Goal: Transaction & Acquisition: Purchase product/service

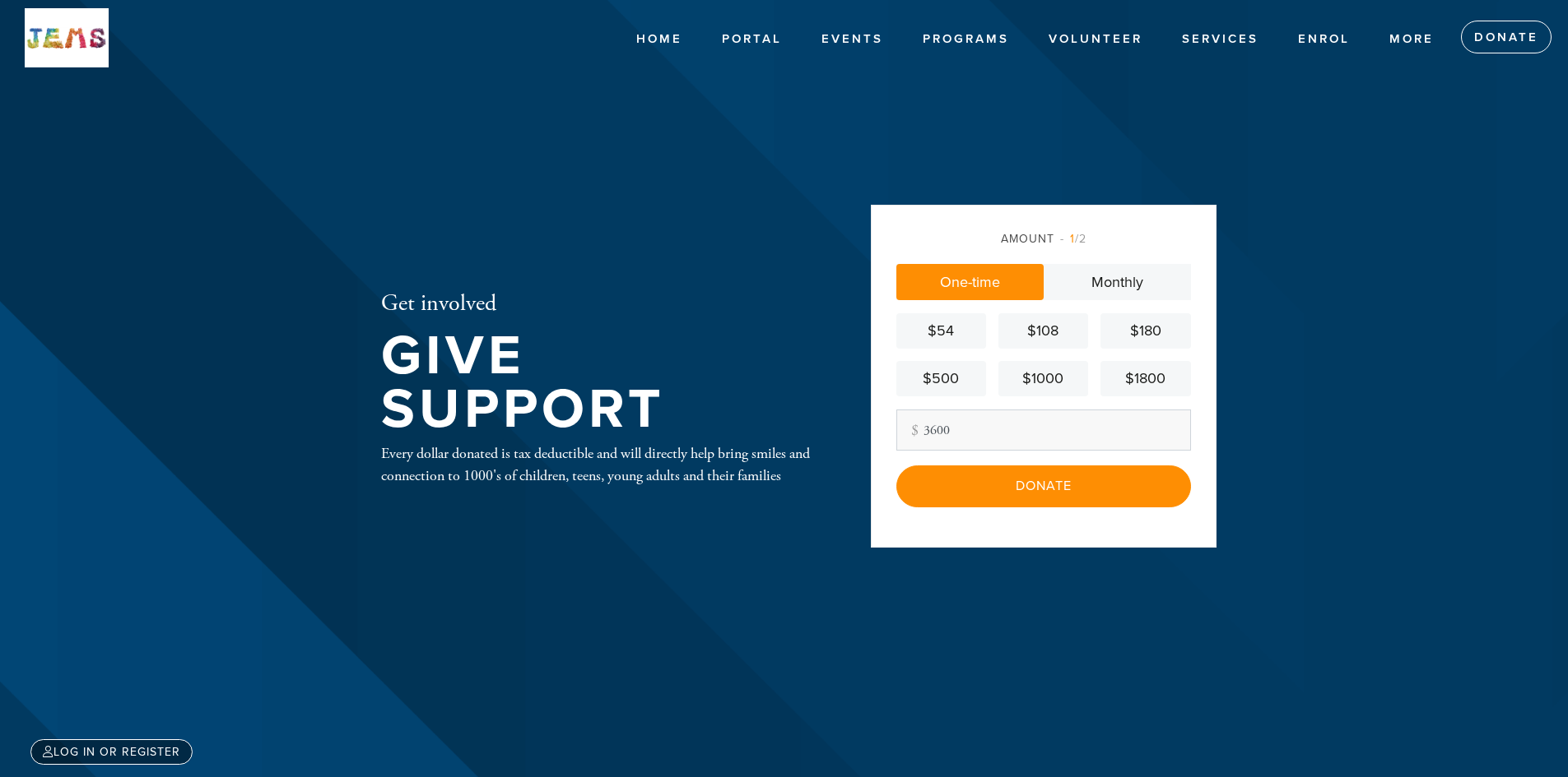
type input "3600"
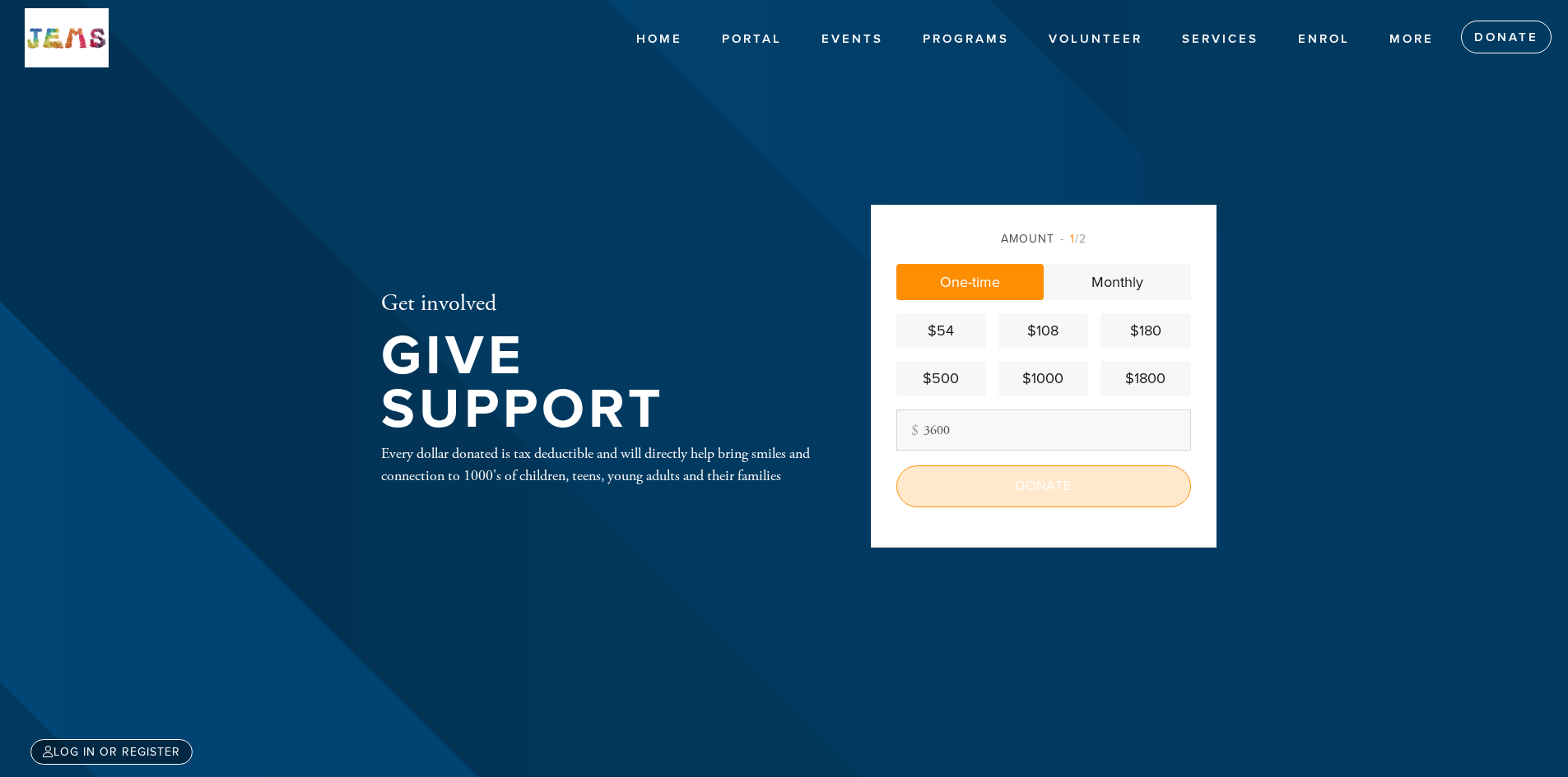
click at [1057, 496] on input "Donate" at bounding box center [1043, 486] width 295 height 41
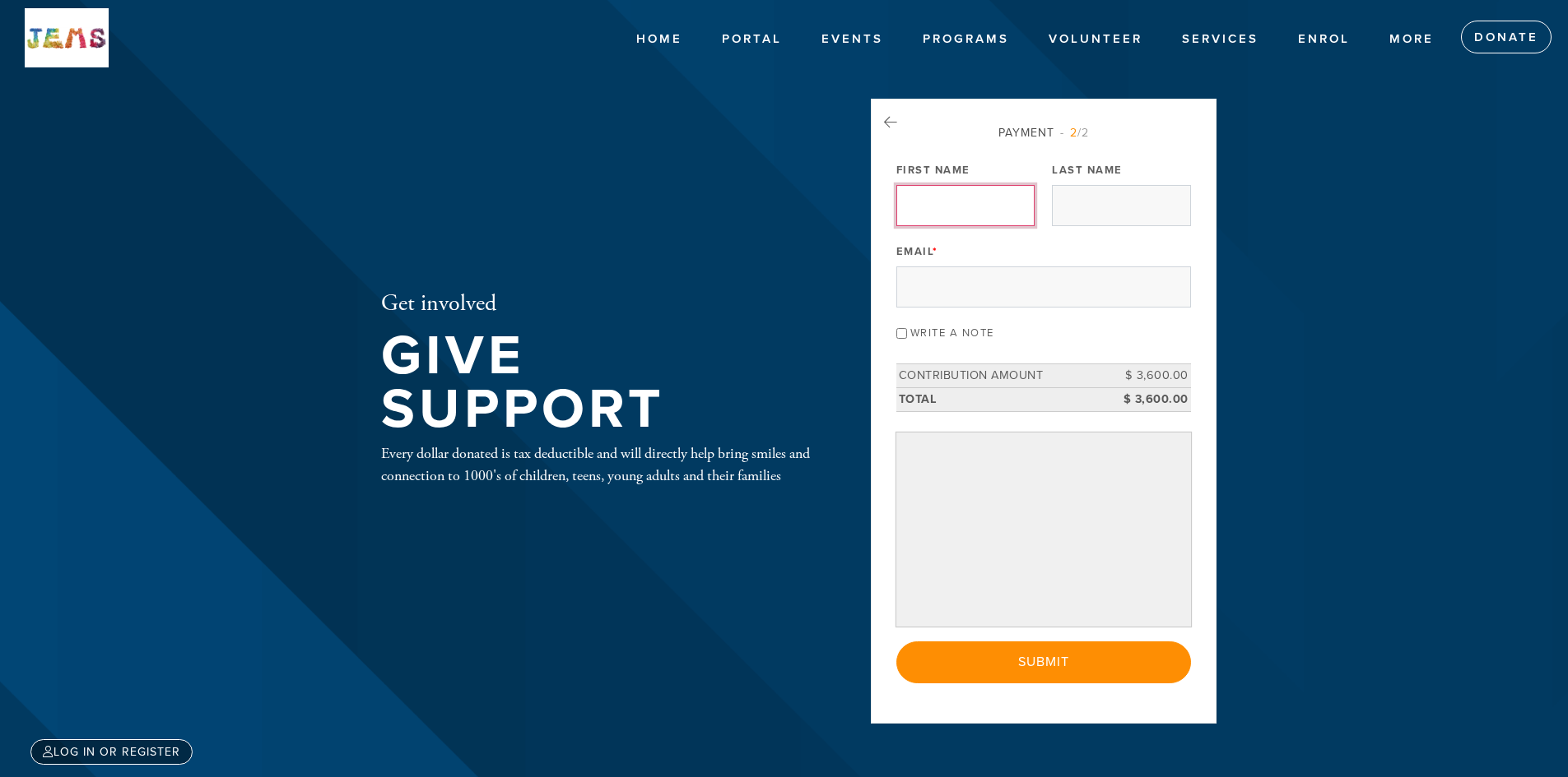
click at [948, 205] on input "First Name" at bounding box center [965, 206] width 138 height 41
type input "[PERSON_NAME]"
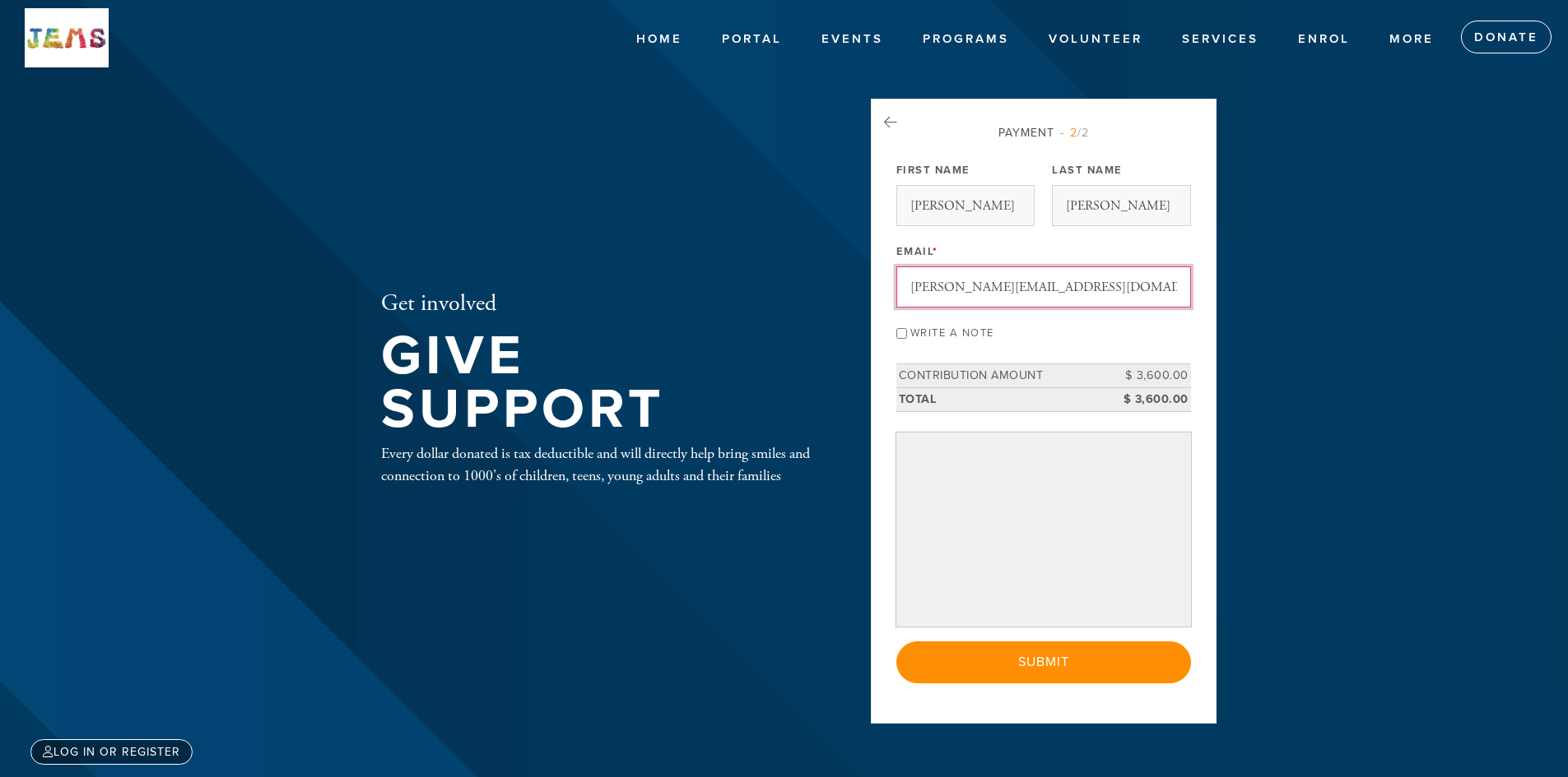
drag, startPoint x: 1090, startPoint y: 287, endPoint x: 753, endPoint y: 273, distance: 337.3
click at [753, 273] on div "Get involved Give Support Every dollar donated is tax deductible and will direc…" at bounding box center [784, 389] width 889 height 580
type input "[DOMAIN_NAME][EMAIL_ADDRESS][DOMAIN_NAME]"
click at [967, 211] on input "[PERSON_NAME]" at bounding box center [965, 206] width 138 height 41
type input "[PERSON_NAME]"
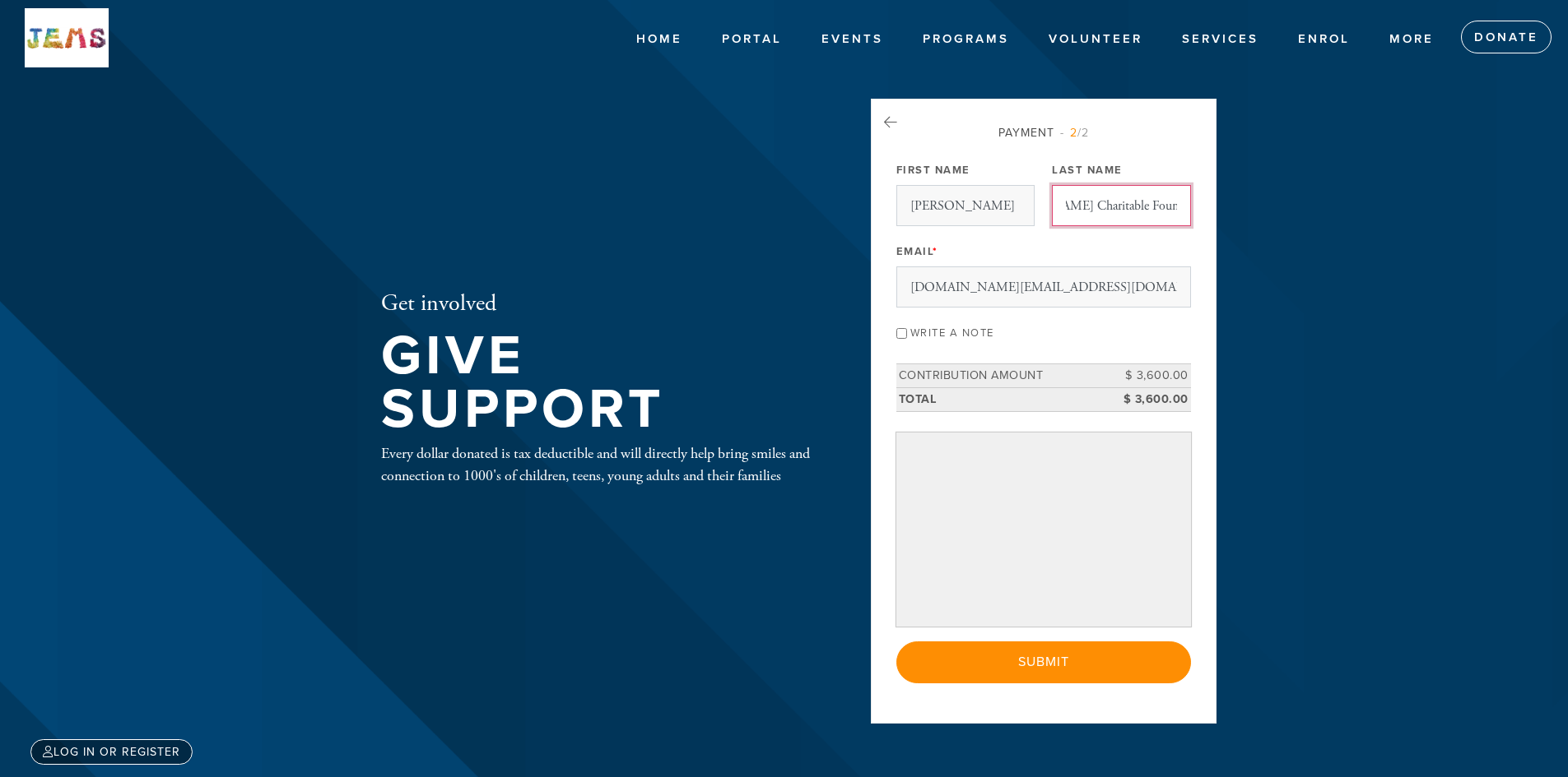
scroll to position [0, 83]
type input "[PERSON_NAME] Charitable Foundation"
click at [960, 334] on label "Write a note" at bounding box center [953, 334] width 84 height 13
click at [907, 334] on input "Write a note" at bounding box center [901, 333] width 11 height 11
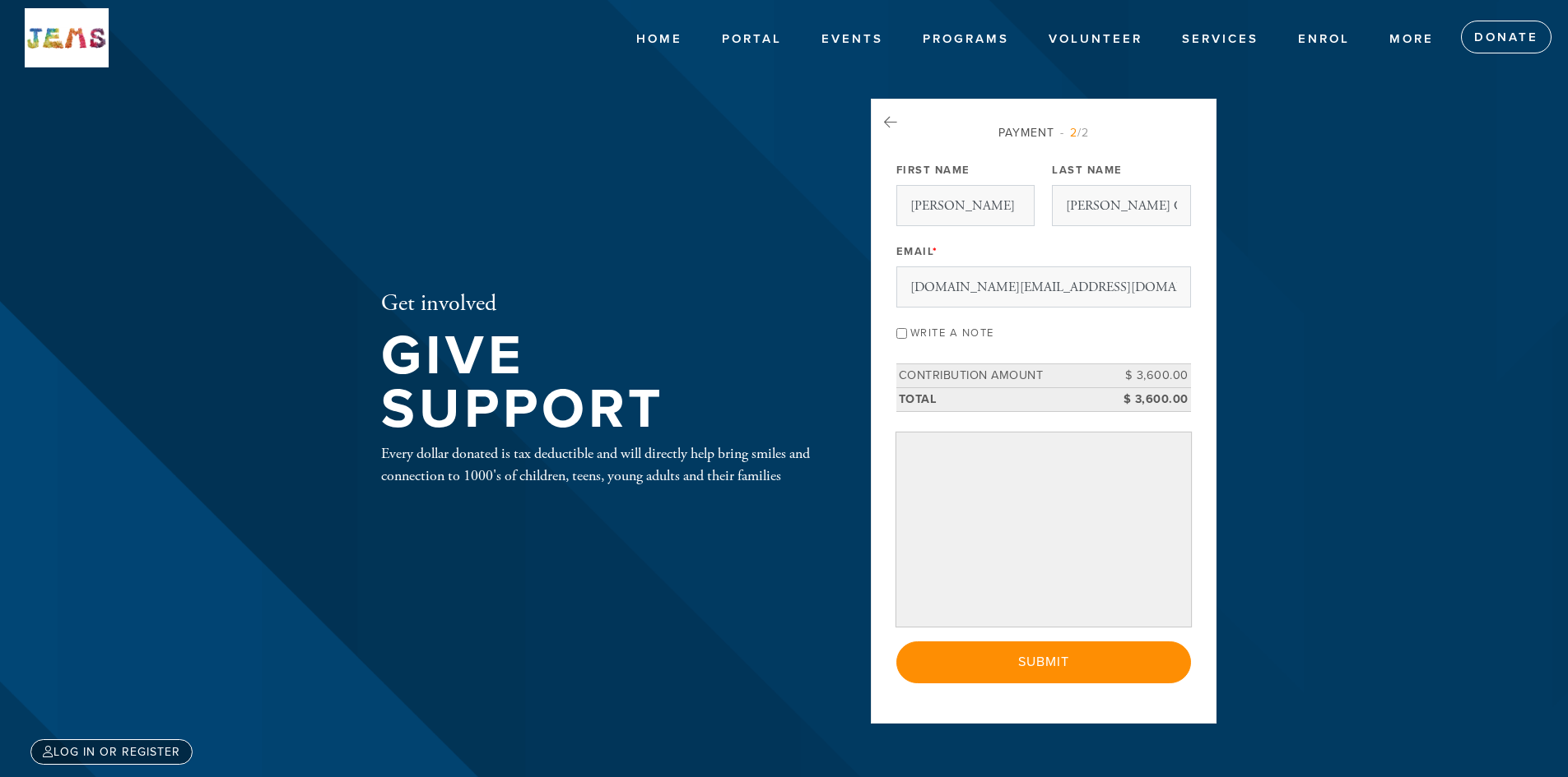
checkbox input "true"
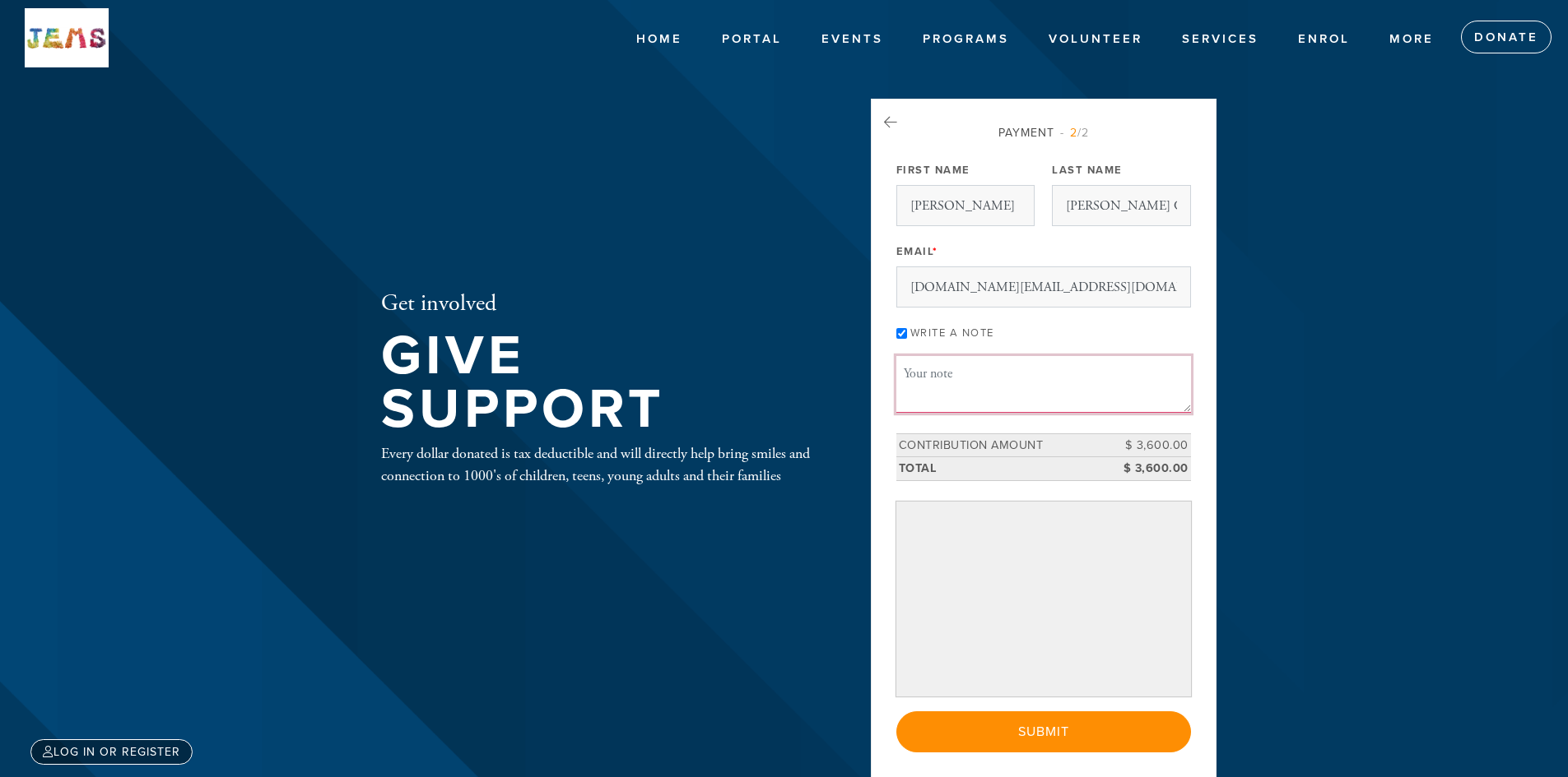
click at [982, 372] on textarea "Message or dedication" at bounding box center [1043, 384] width 295 height 56
type textarea "In loving memory of [PERSON_NAME] z"l"
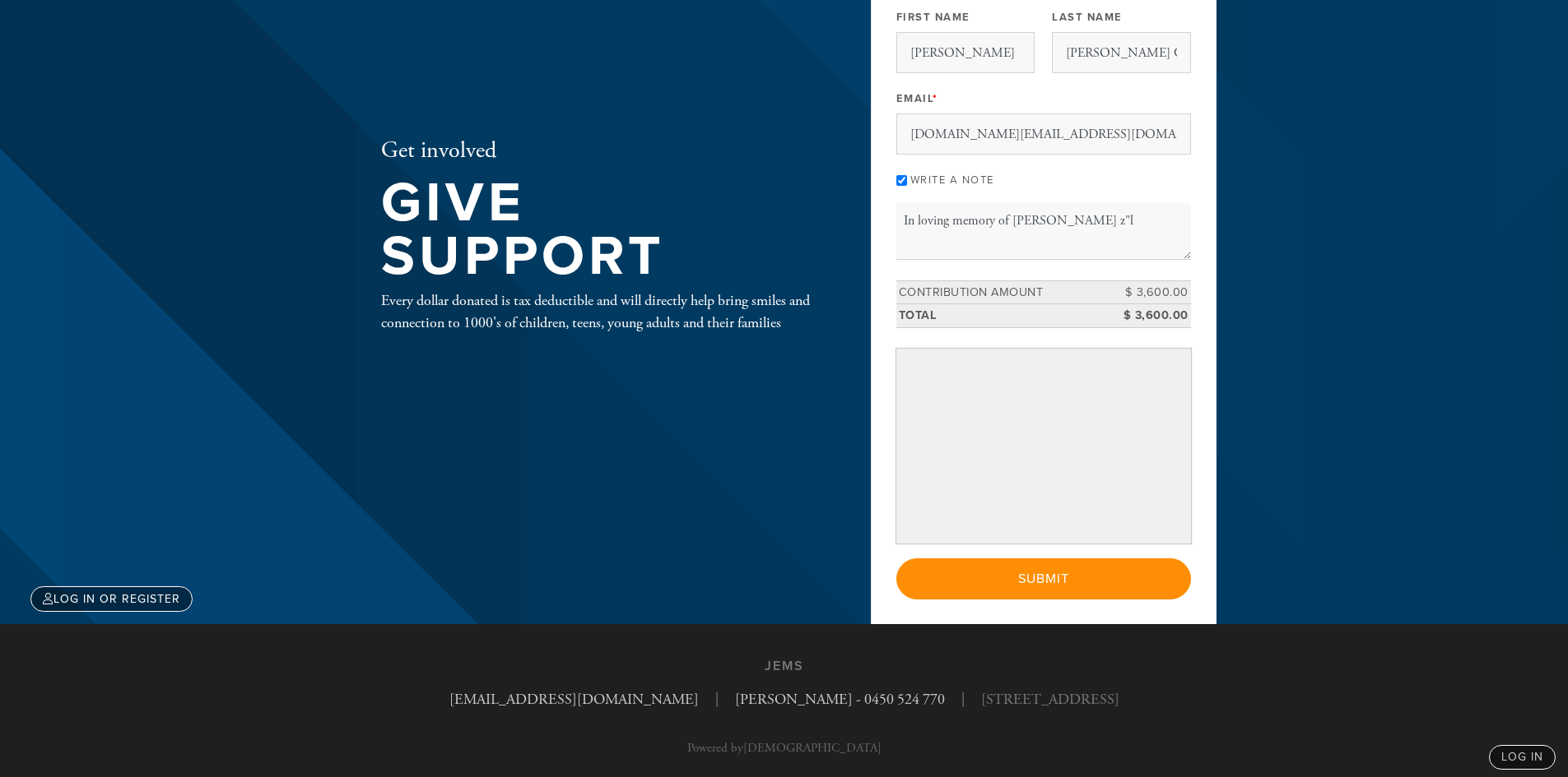
scroll to position [164, 0]
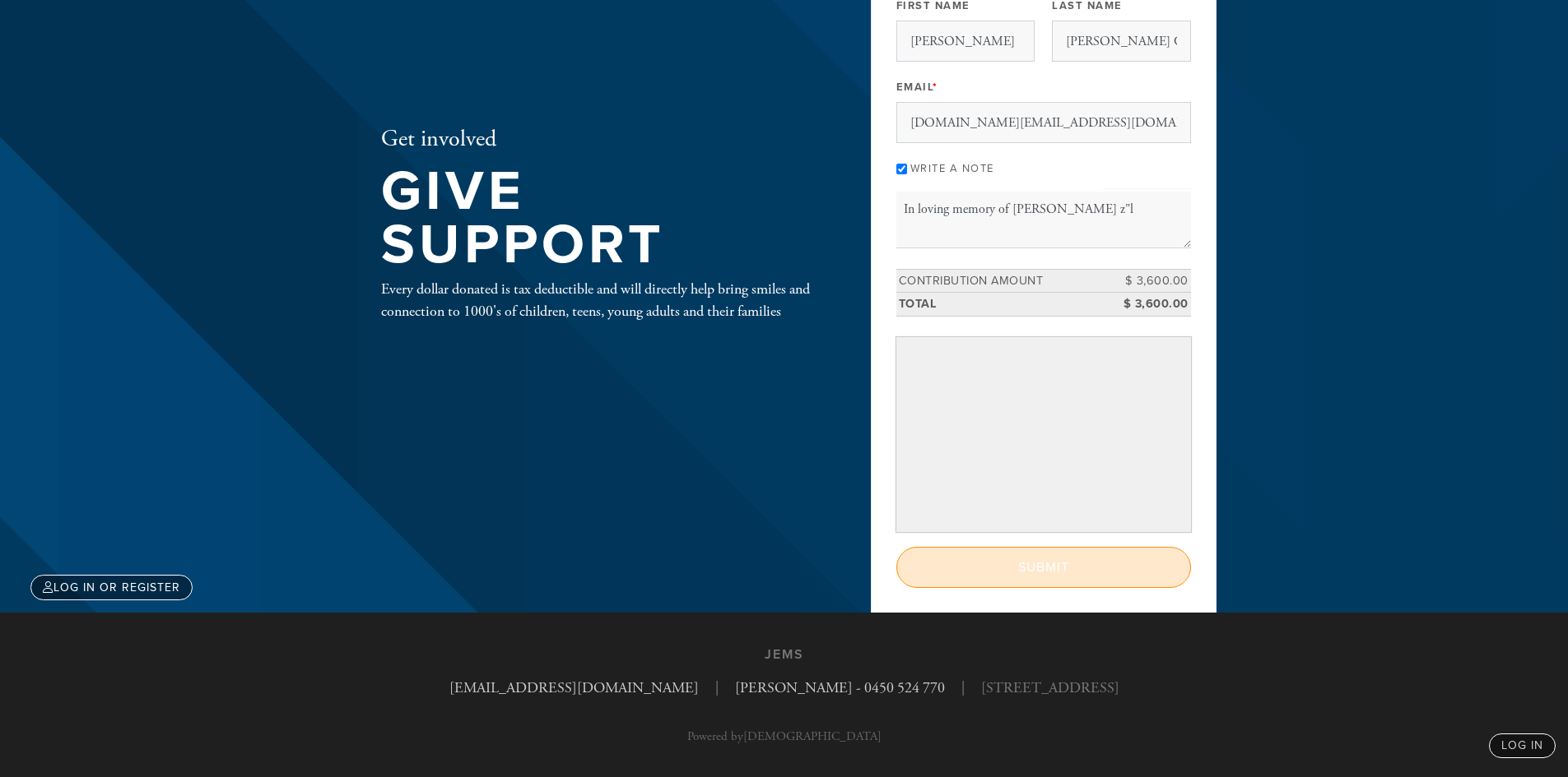
click at [1086, 566] on input "Submit" at bounding box center [1043, 567] width 295 height 41
